Goal: Book appointment/travel/reservation

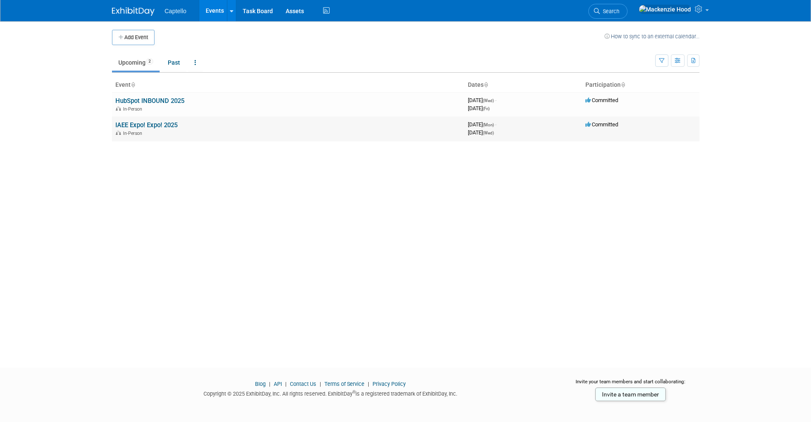
click at [115, 122] on link "IAEE Expo! Expo! 2025" at bounding box center [146, 125] width 62 height 8
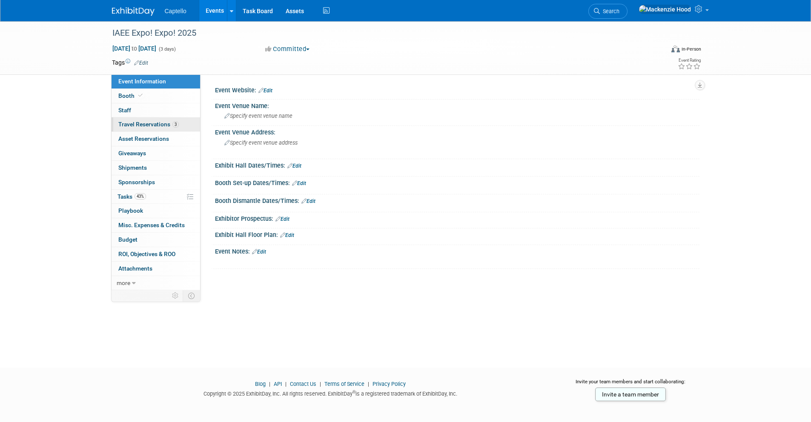
click at [161, 121] on span "Travel Reservations 3" at bounding box center [148, 124] width 60 height 7
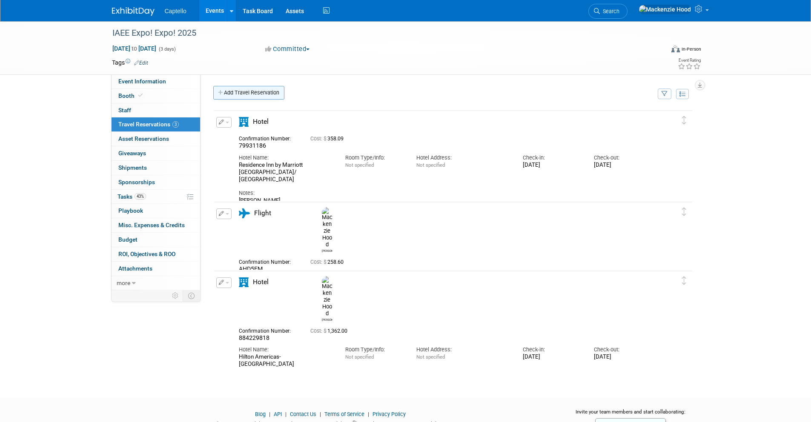
click at [223, 88] on link "Add Travel Reservation" at bounding box center [248, 93] width 71 height 14
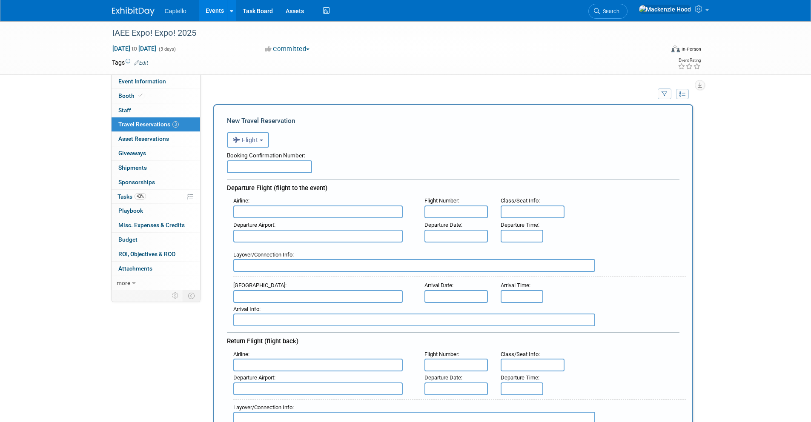
click at [257, 138] on span "Flight" at bounding box center [246, 140] width 26 height 7
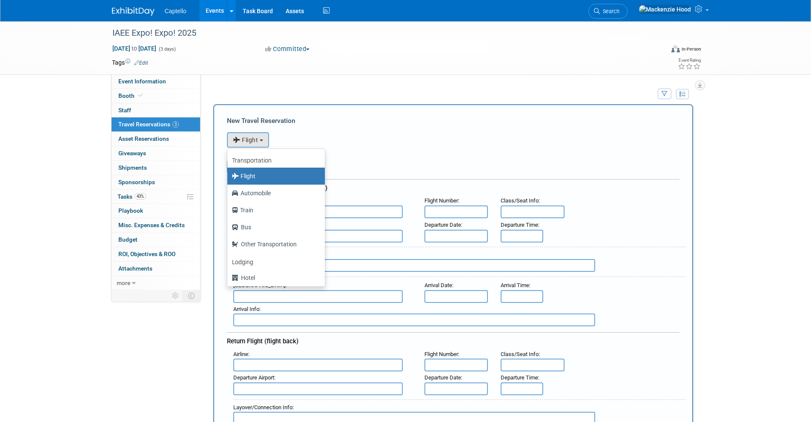
drag, startPoint x: 306, startPoint y: 129, endPoint x: 286, endPoint y: 135, distance: 21.2
click at [306, 129] on form "<i class="fas fa-plane" style="padding: 6px 4px 6px 1px;"></i> Flight <i class=…" at bounding box center [453, 429] width 453 height 603
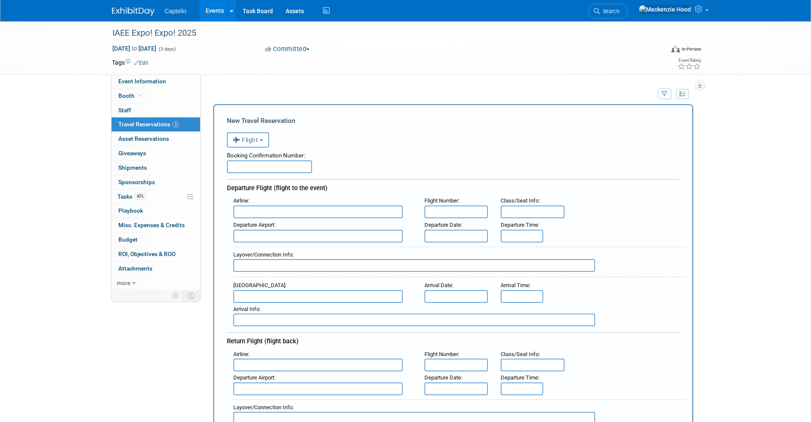
click at [253, 143] on span "Flight" at bounding box center [246, 140] width 26 height 7
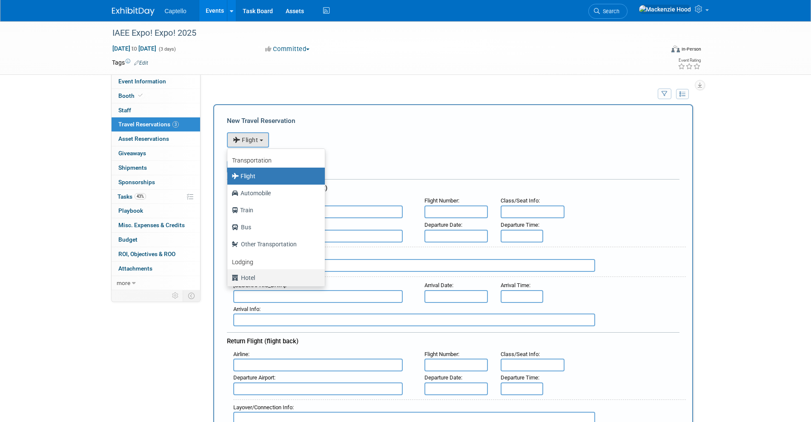
click at [284, 274] on label "Hotel" at bounding box center [274, 278] width 85 height 14
click at [229, 274] on input "Hotel" at bounding box center [226, 277] width 6 height 6
select select "6"
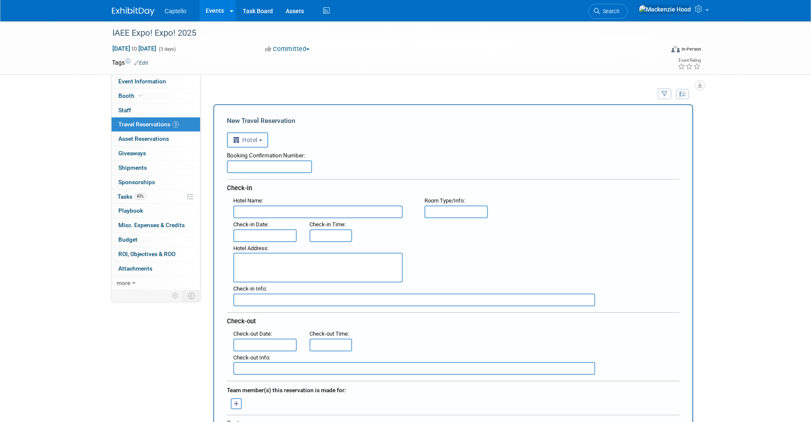
click at [286, 171] on input "text" at bounding box center [269, 166] width 85 height 13
paste input "86567824"
type input "86567824"
click at [275, 206] on input "text" at bounding box center [317, 212] width 169 height 13
click at [273, 209] on input "text" at bounding box center [317, 212] width 169 height 13
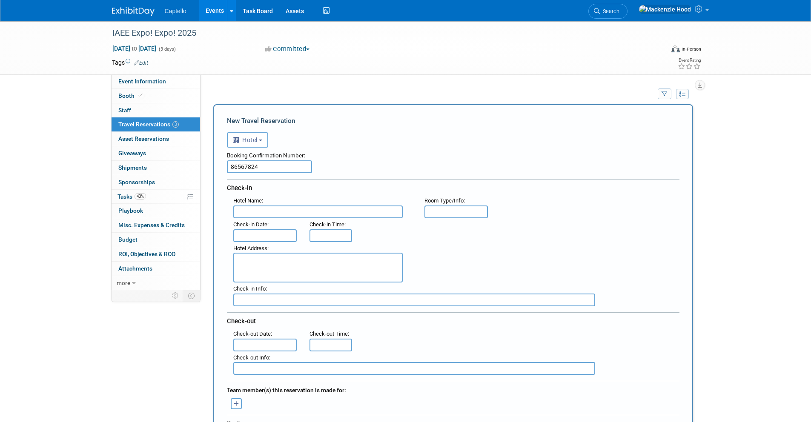
paste input "Residence Inn by Marriott Houston Downtown/Convention Center"
type input "Residence Inn by Marriott Houston Downtown/Convention Center"
click at [275, 235] on input "text" at bounding box center [265, 235] width 64 height 13
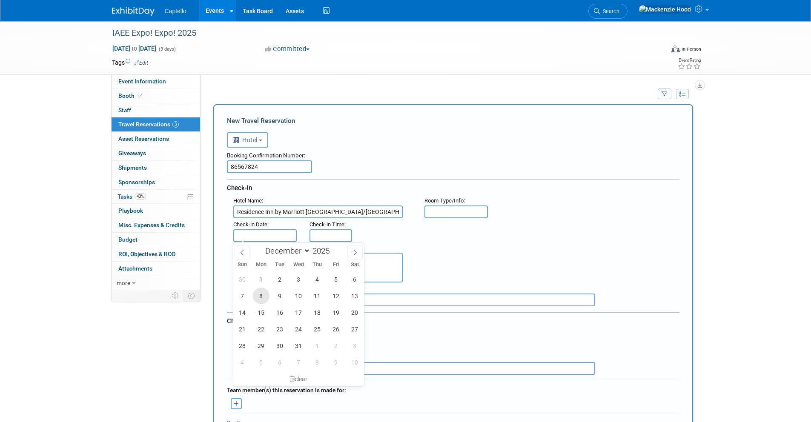
click at [261, 295] on span "8" at bounding box center [261, 296] width 17 height 17
type input "Dec 8, 2025"
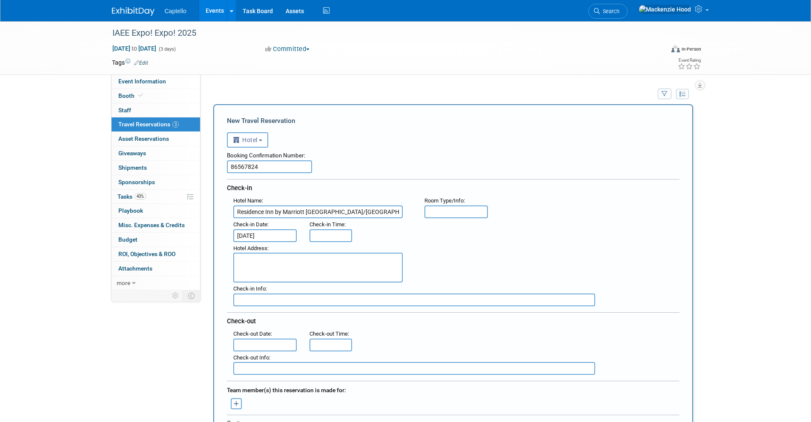
type input "3:00 PM"
click at [333, 232] on input "3:00 PM" at bounding box center [330, 235] width 43 height 13
click at [396, 227] on div ": Check-in Date : Dec 8, 2025 Check-in Time : 3:00 PM" at bounding box center [456, 230] width 459 height 24
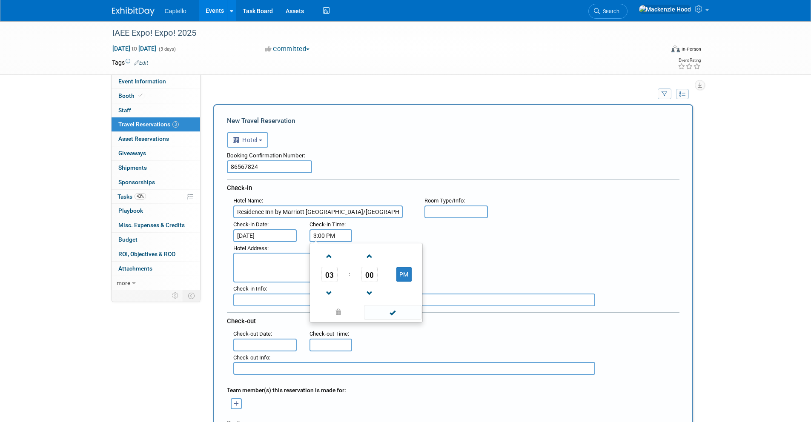
drag, startPoint x: 340, startPoint y: 234, endPoint x: 312, endPoint y: 231, distance: 27.4
click at [312, 231] on input "3:00 PM" at bounding box center [330, 235] width 43 height 13
click at [341, 314] on span at bounding box center [338, 312] width 52 height 15
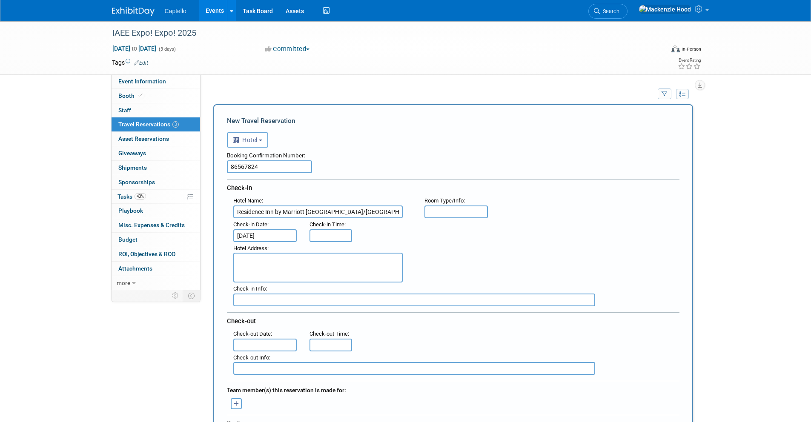
click at [522, 276] on div "Hotel Address :" at bounding box center [456, 262] width 459 height 41
click at [276, 344] on input "text" at bounding box center [265, 345] width 64 height 13
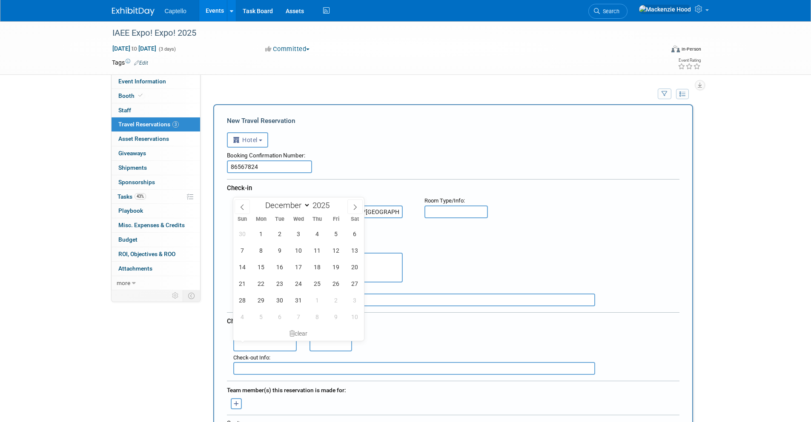
click at [468, 241] on div ": Check-in Date : Dec 8, 2025 Check-in Time :" at bounding box center [456, 230] width 459 height 24
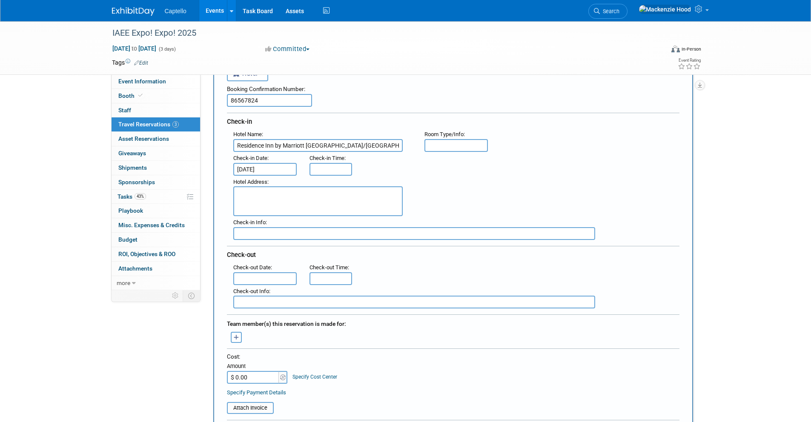
scroll to position [69, 0]
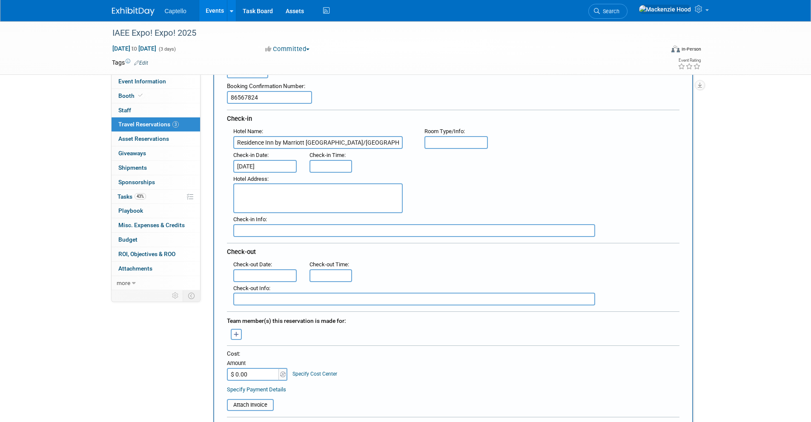
click at [288, 278] on input "text" at bounding box center [265, 275] width 64 height 13
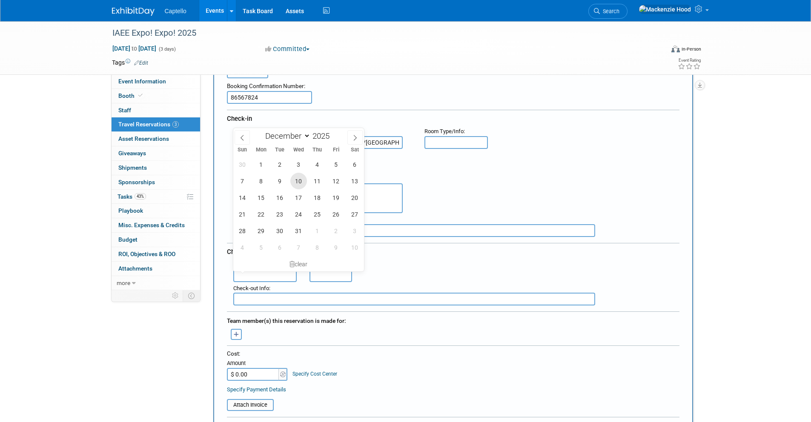
click at [301, 178] on span "10" at bounding box center [298, 181] width 17 height 17
type input "Dec 10, 2025"
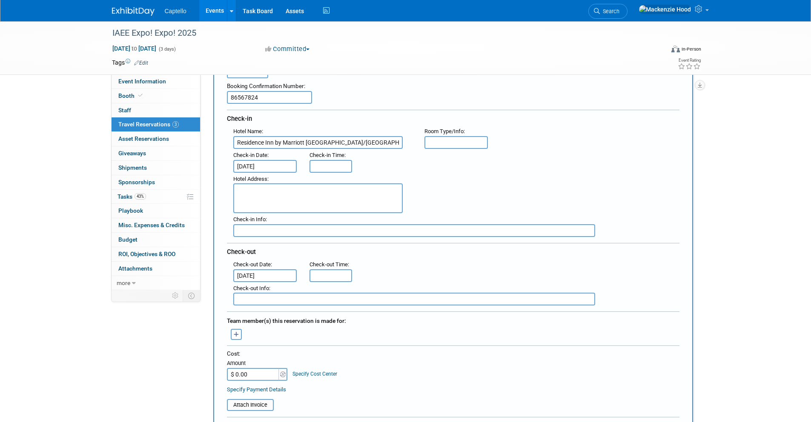
scroll to position [246, 0]
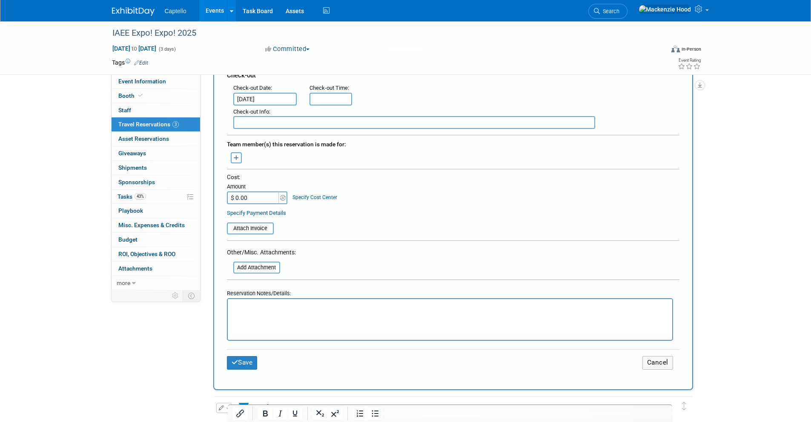
click at [415, 210] on div "Specify Payment Details" at bounding box center [453, 213] width 453 height 9
click at [261, 196] on input "$ 0.00" at bounding box center [253, 198] width 53 height 13
paste input "321.30"
type input "$ 321.30"
click at [304, 308] on p "Rich Text Area. Press ALT-0 for help." at bounding box center [449, 307] width 435 height 9
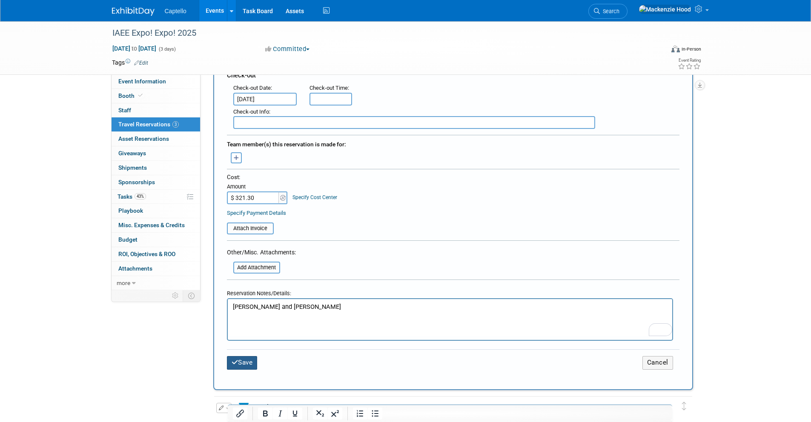
click at [242, 364] on button "Save" at bounding box center [242, 362] width 31 height 13
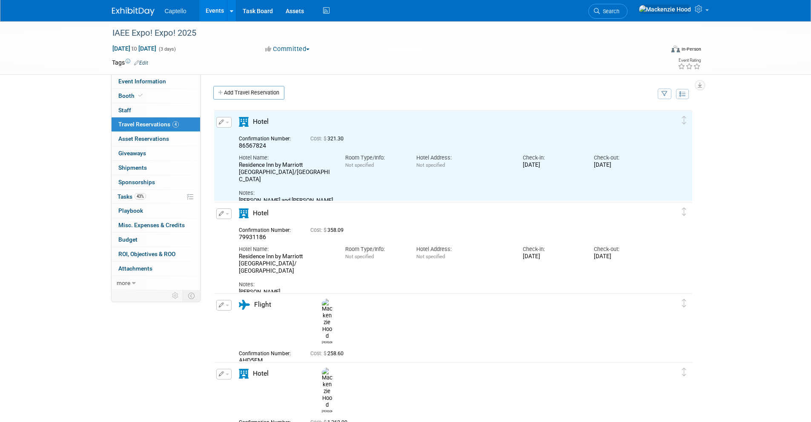
scroll to position [0, 0]
